Goal: Complete application form: Complete application form

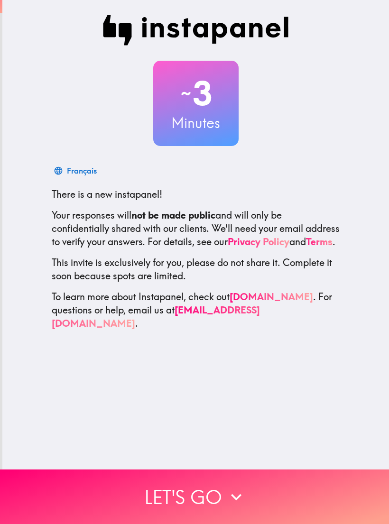
click at [274, 485] on button "Let's go" at bounding box center [194, 496] width 389 height 55
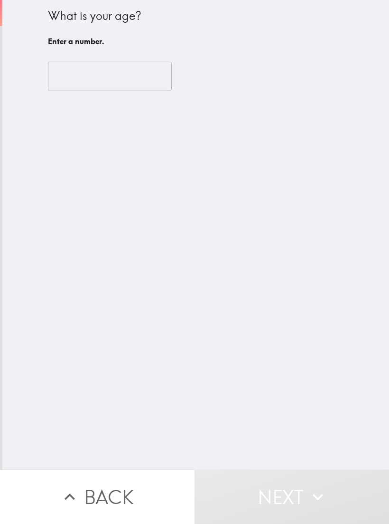
click at [137, 82] on input "number" at bounding box center [110, 76] width 124 height 29
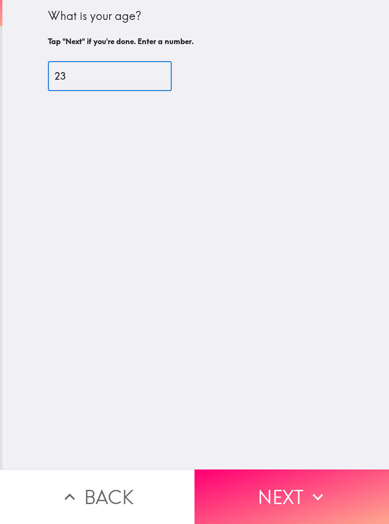
type input "23"
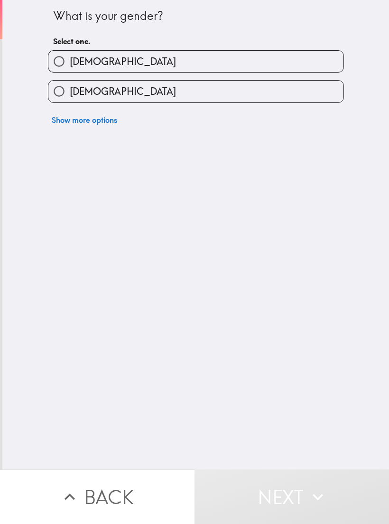
click at [288, 88] on label "[DEMOGRAPHIC_DATA]" at bounding box center [195, 91] width 295 height 21
click at [70, 88] on input "[DEMOGRAPHIC_DATA]" at bounding box center [58, 91] width 21 height 21
radio input "true"
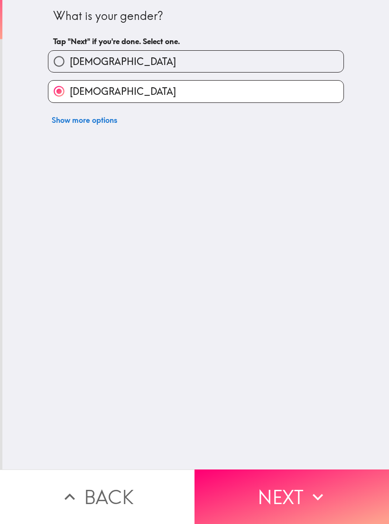
click at [288, 479] on button "Next" at bounding box center [291, 496] width 194 height 55
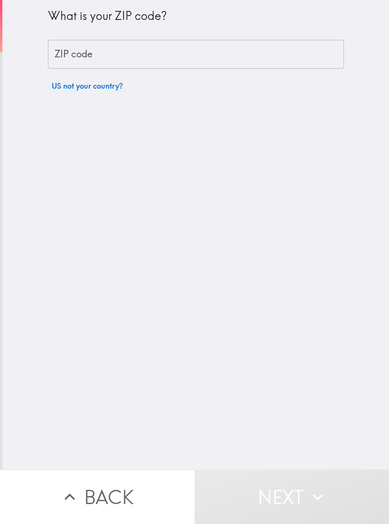
click at [324, 60] on input "ZIP code" at bounding box center [196, 54] width 296 height 29
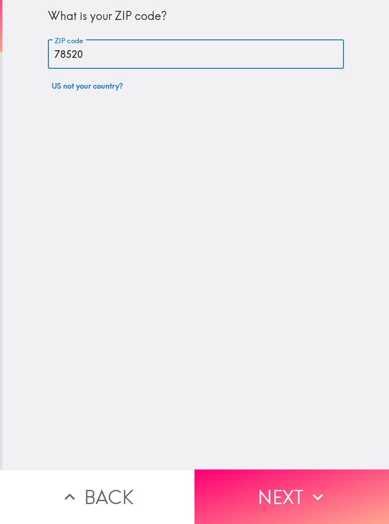
type input "78520"
click at [340, 301] on div "What is your ZIP code? ZIP code 78520 ZIP code US not your country?" at bounding box center [195, 234] width 386 height 469
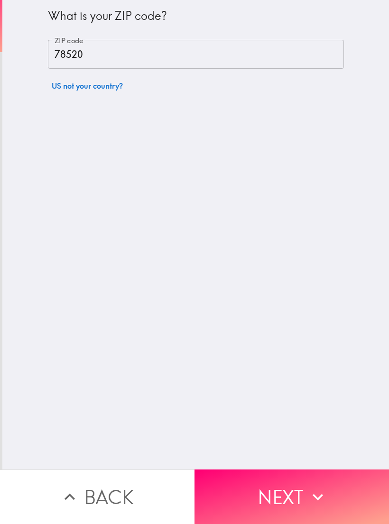
click at [334, 497] on button "Next" at bounding box center [291, 496] width 194 height 55
